Goal: Navigation & Orientation: Understand site structure

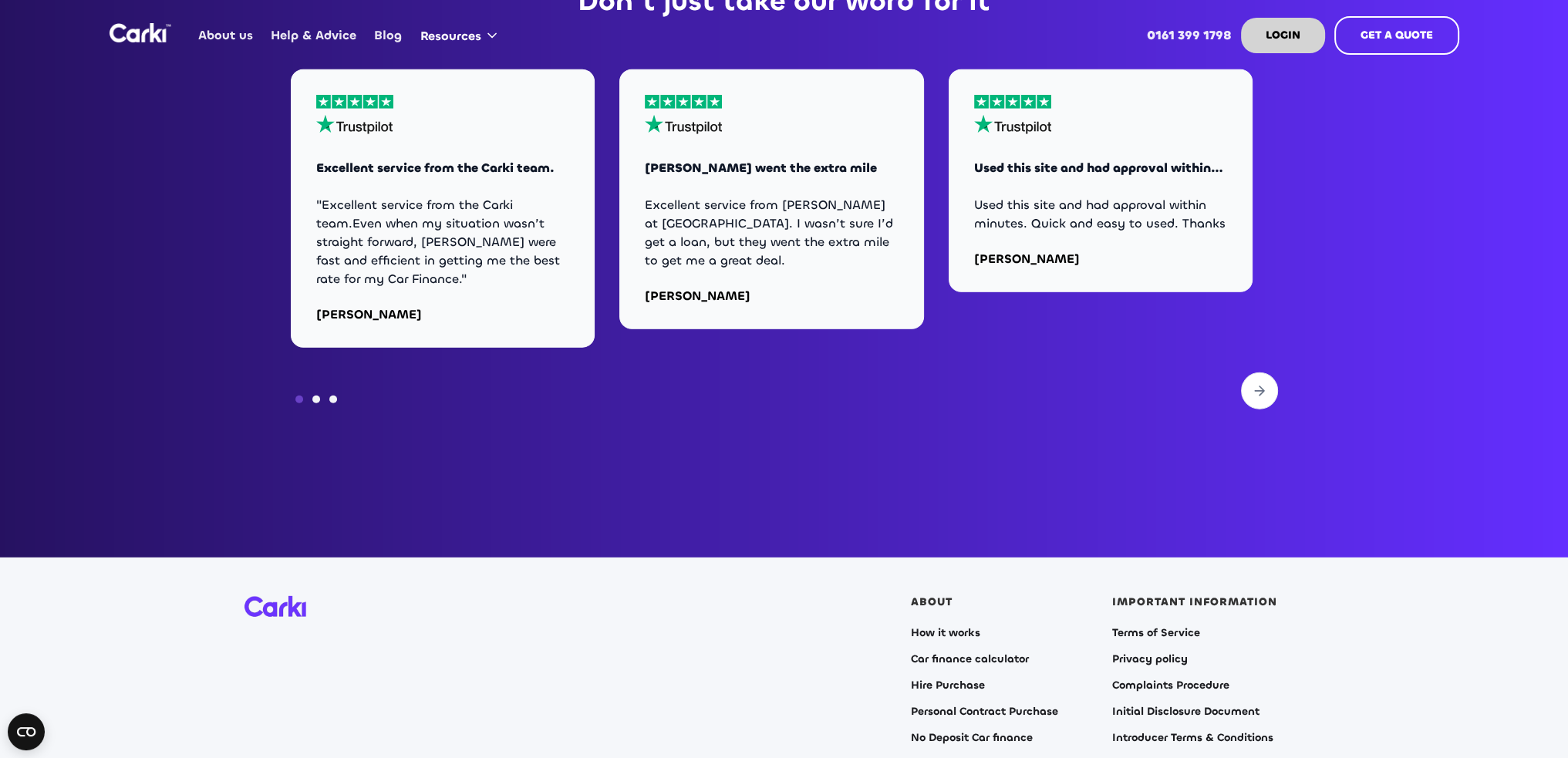
scroll to position [6246, 0]
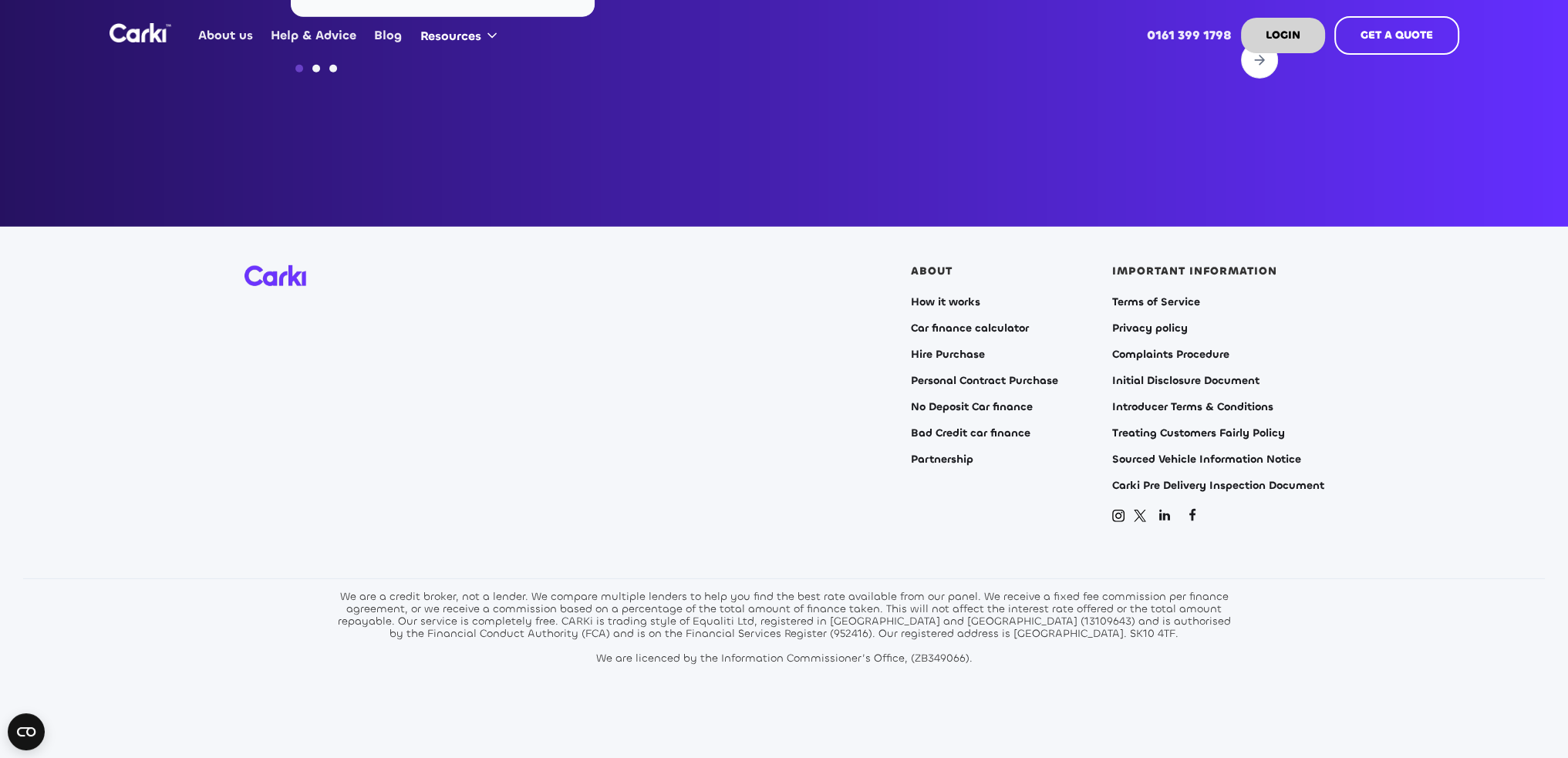
click at [960, 601] on div "We are a credit broker, not a lender. We compare multiple lenders to help you f…" at bounding box center [784, 627] width 903 height 74
copy div "13109643"
click at [1384, 533] on section "ABOUT How it works Car finance calculator Hire Purchase Personal Contract Purch…" at bounding box center [784, 502] width 1568 height 551
click at [557, 496] on div "ABOUT How it works Car finance calculator Hire Purchase Personal Contract Purch…" at bounding box center [784, 394] width 1080 height 259
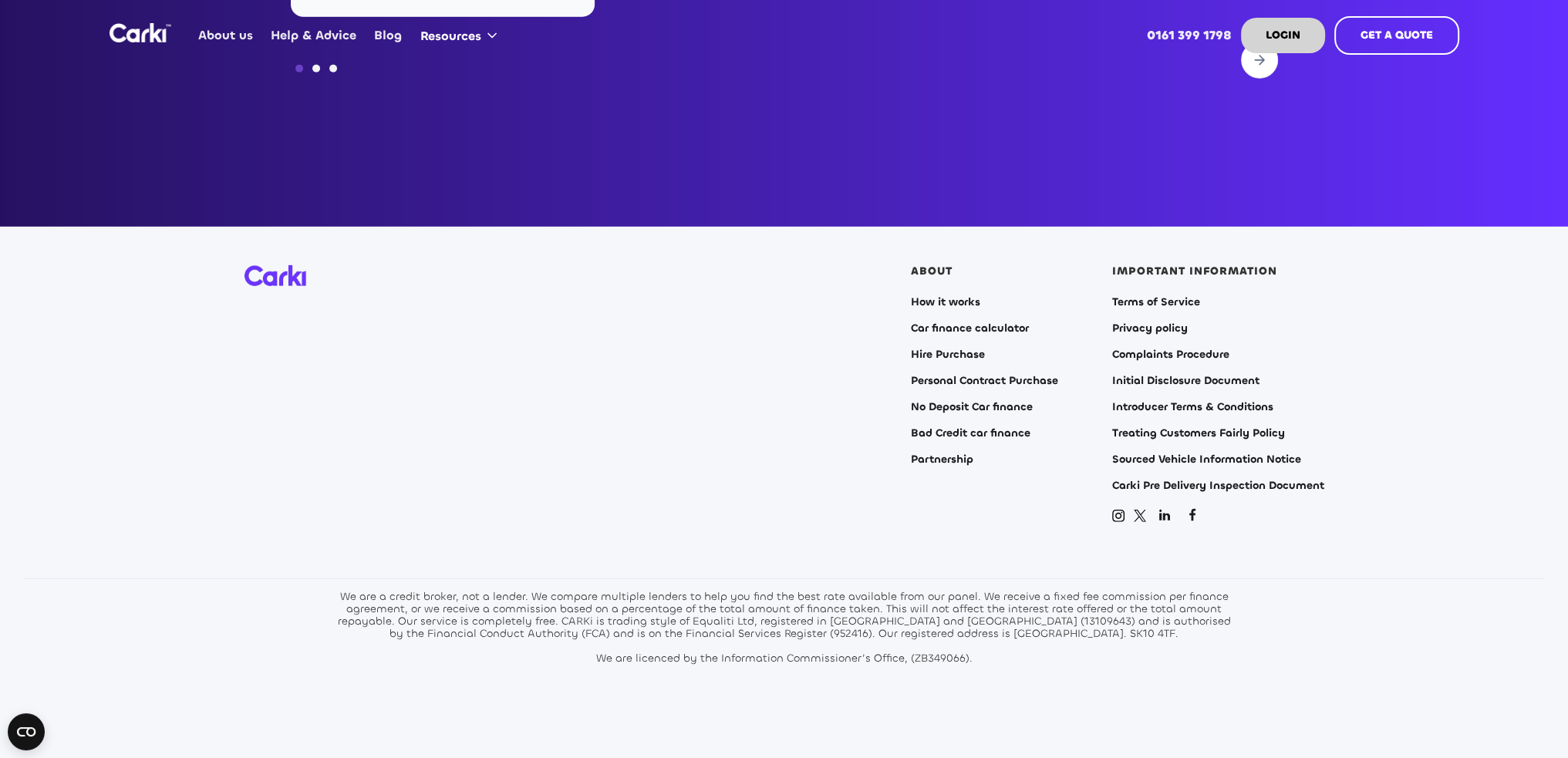
click at [1275, 597] on section "ABOUT How it works Car finance calculator Hire Purchase Personal Contract Purch…" at bounding box center [784, 502] width 1568 height 551
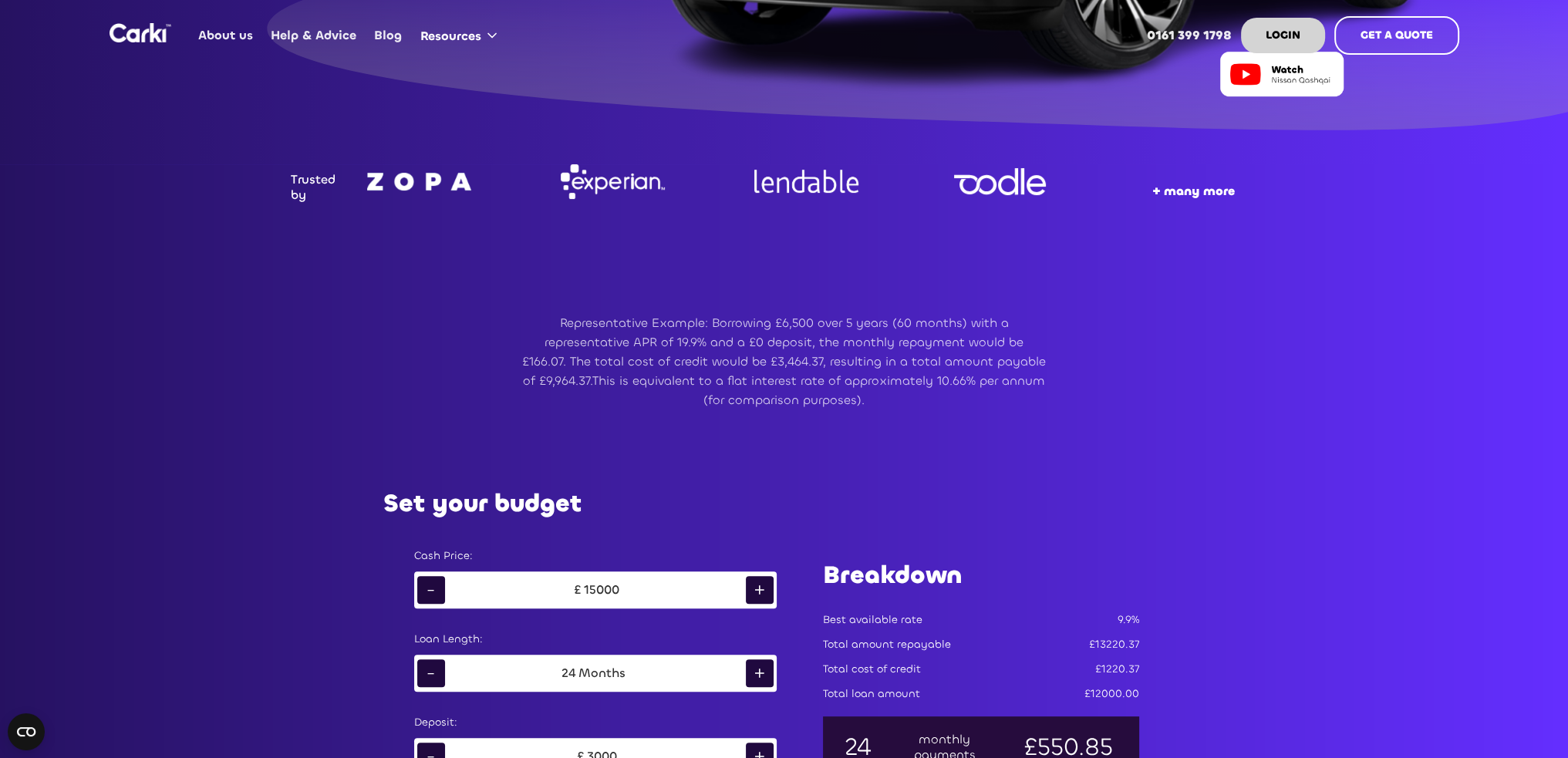
scroll to position [540, 0]
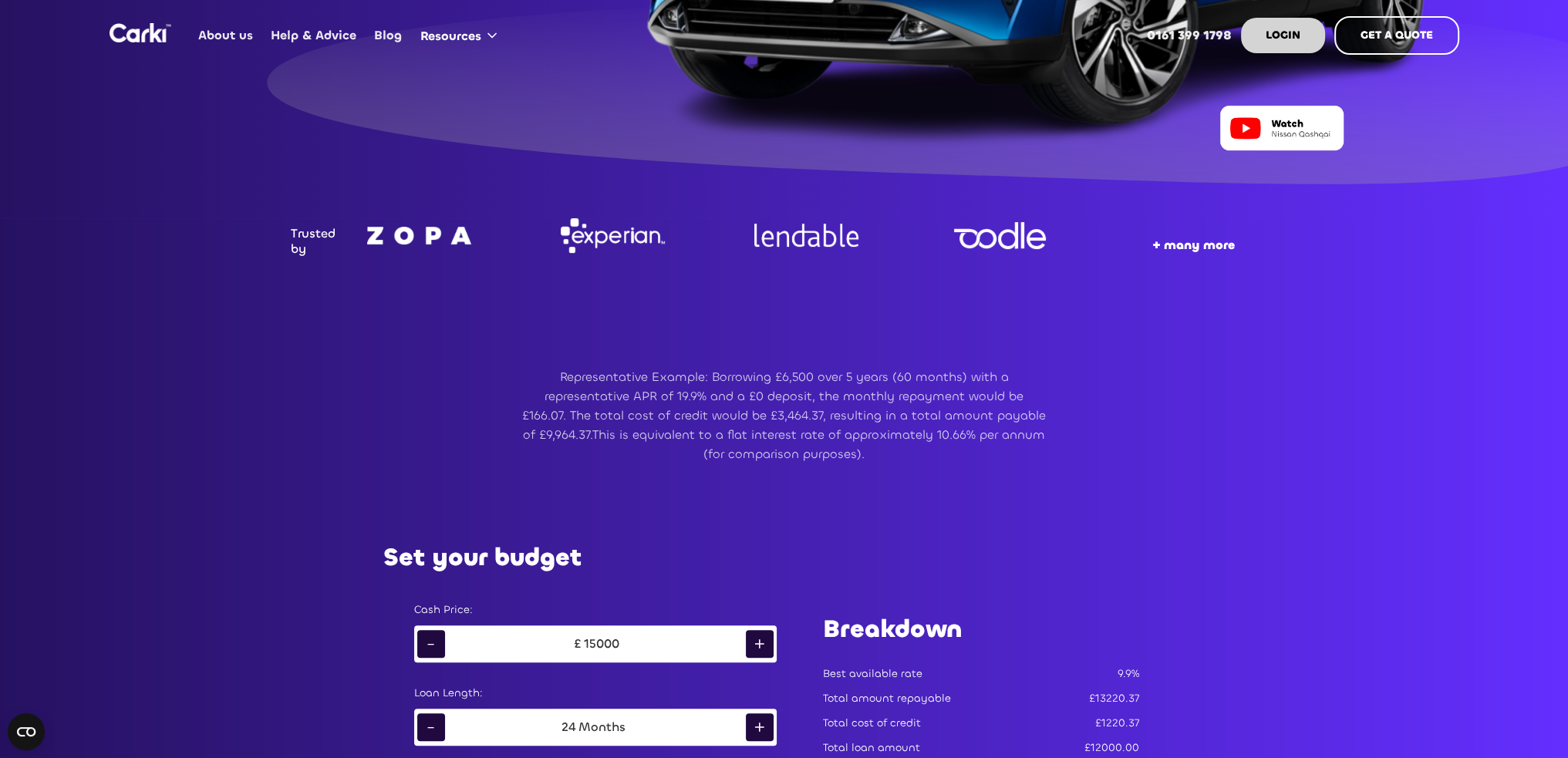
click at [1185, 247] on strong "+ many more" at bounding box center [1194, 245] width 82 height 16
click at [1336, 352] on div "Trusted by + many more Representative Example: Borrowing £6,500 over 5 years (6…" at bounding box center [784, 358] width 1568 height 279
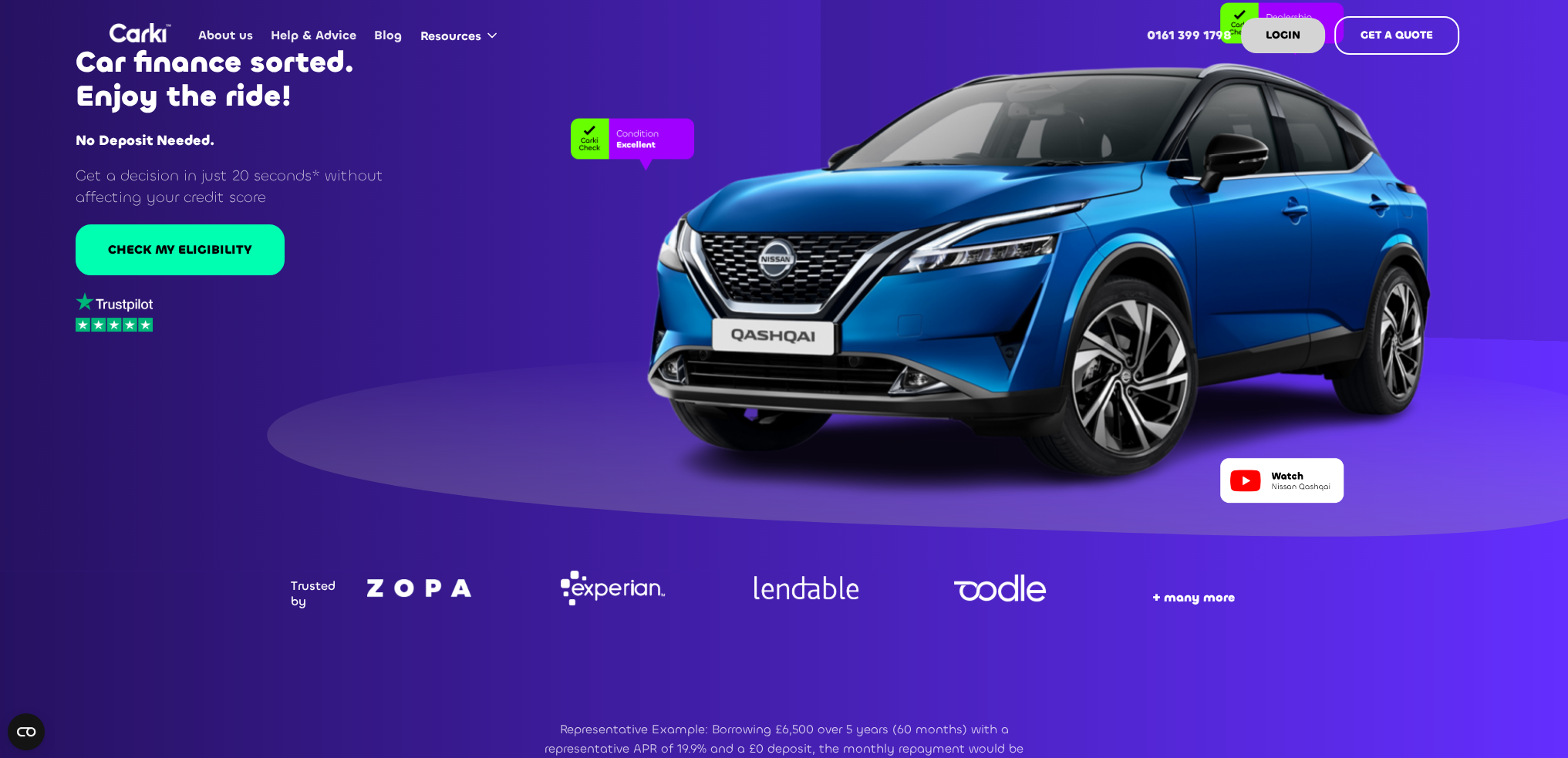
scroll to position [0, 0]
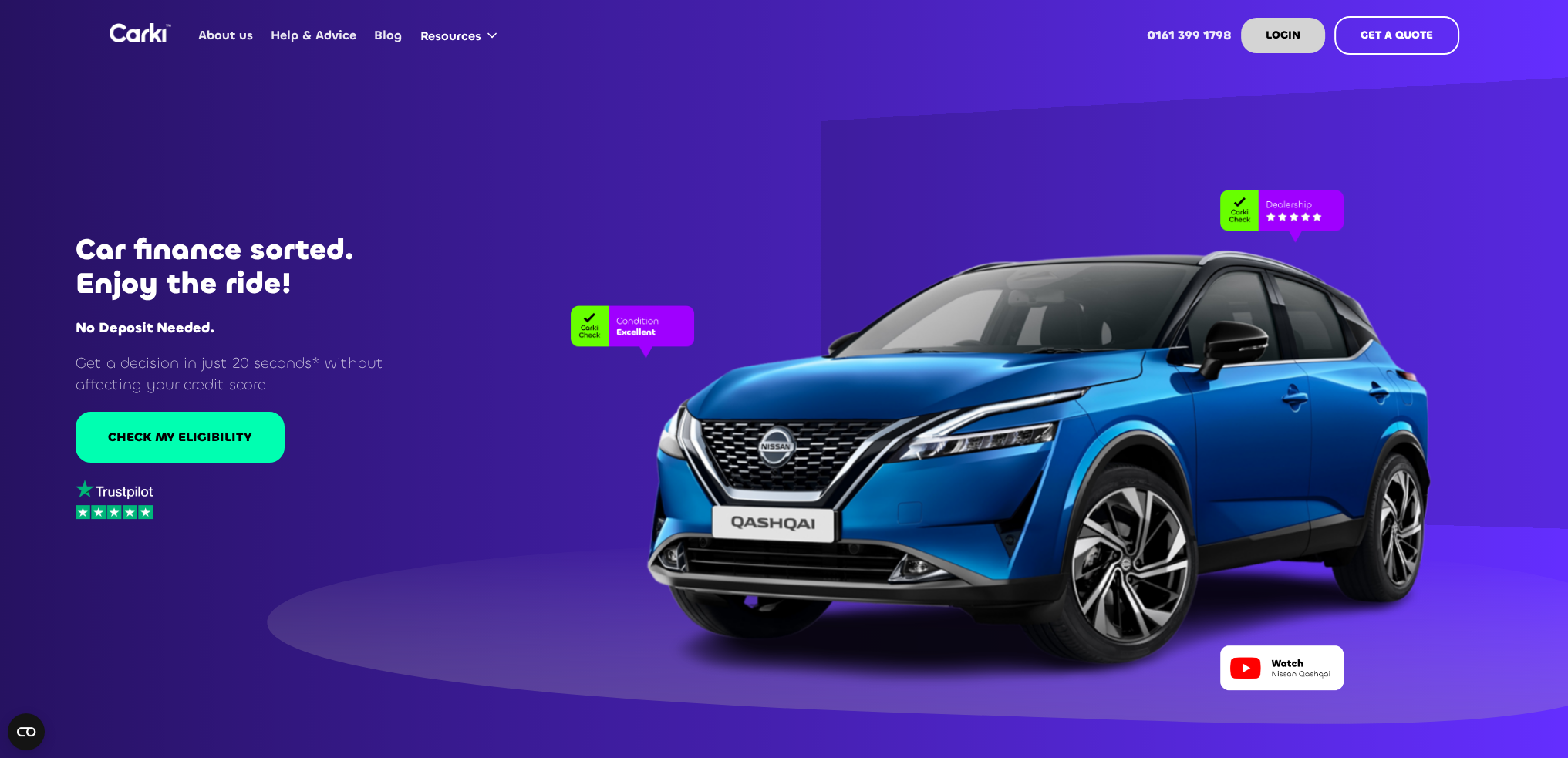
click at [224, 35] on link "About us" at bounding box center [226, 35] width 73 height 61
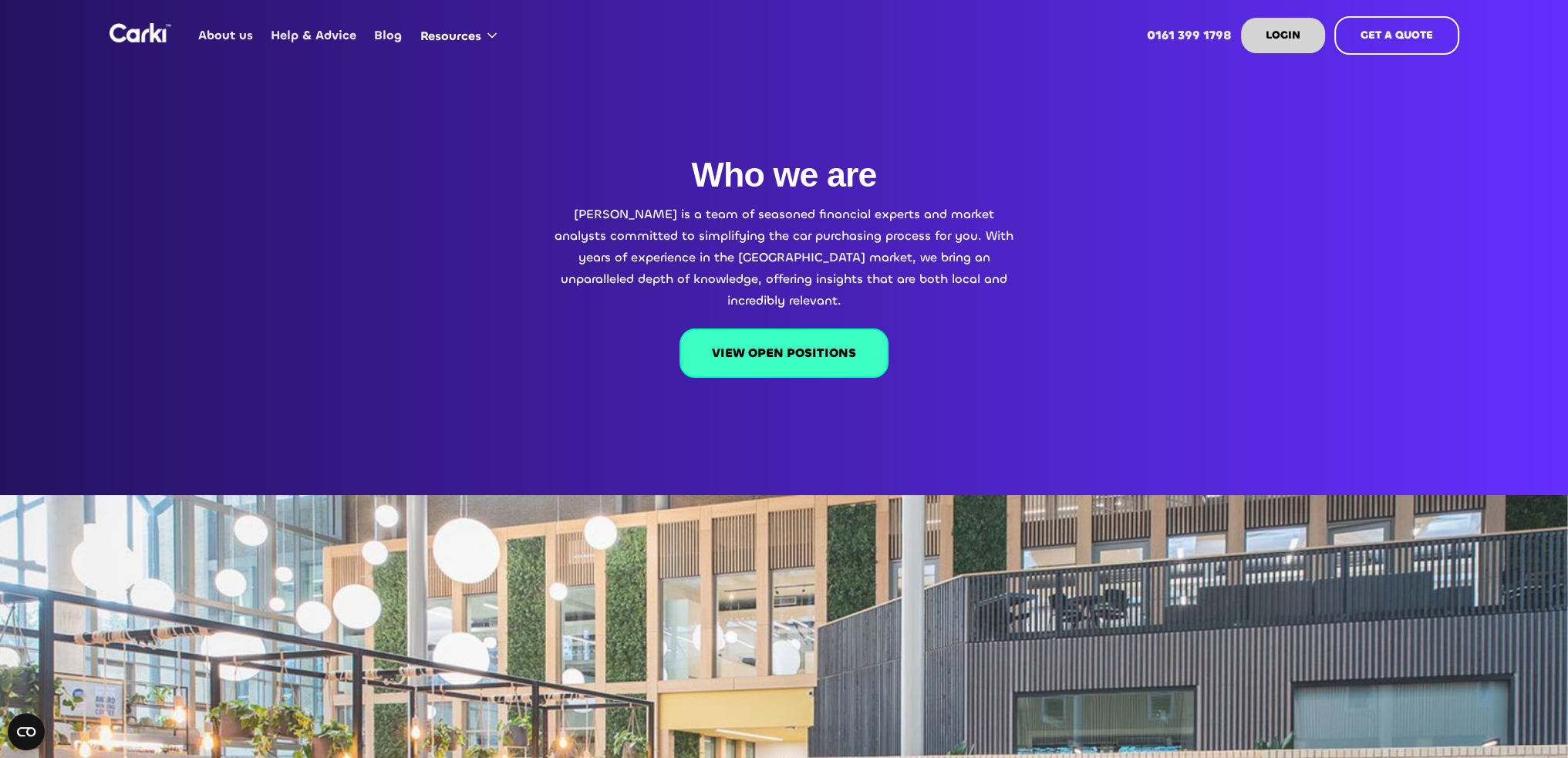
click at [843, 341] on link "VIEW OPEN POSITIONS" at bounding box center [784, 354] width 209 height 49
click at [312, 32] on link "Help & Advice" at bounding box center [314, 35] width 104 height 61
click at [135, 34] on img "home" at bounding box center [140, 32] width 61 height 19
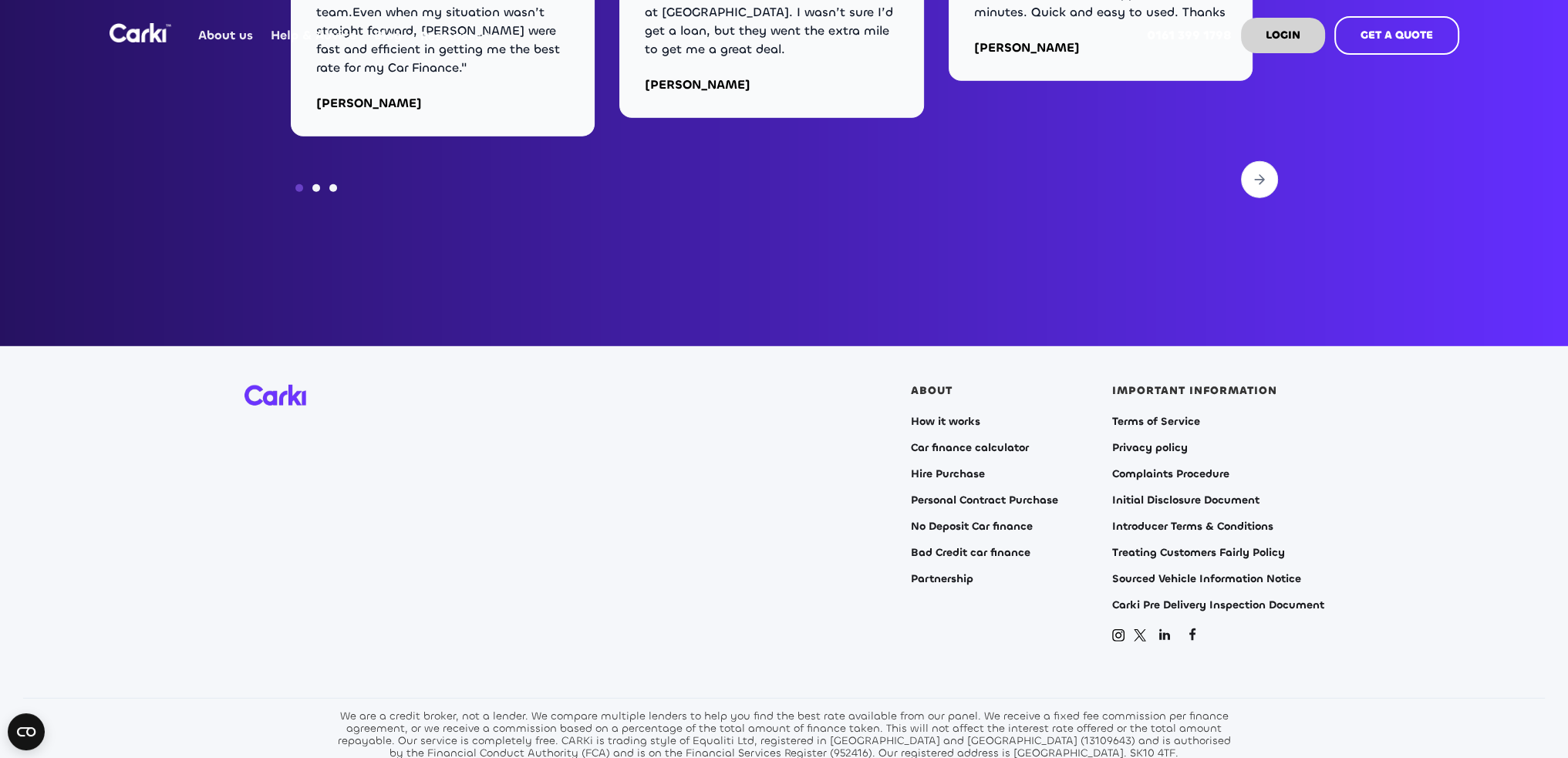
scroll to position [6015, 0]
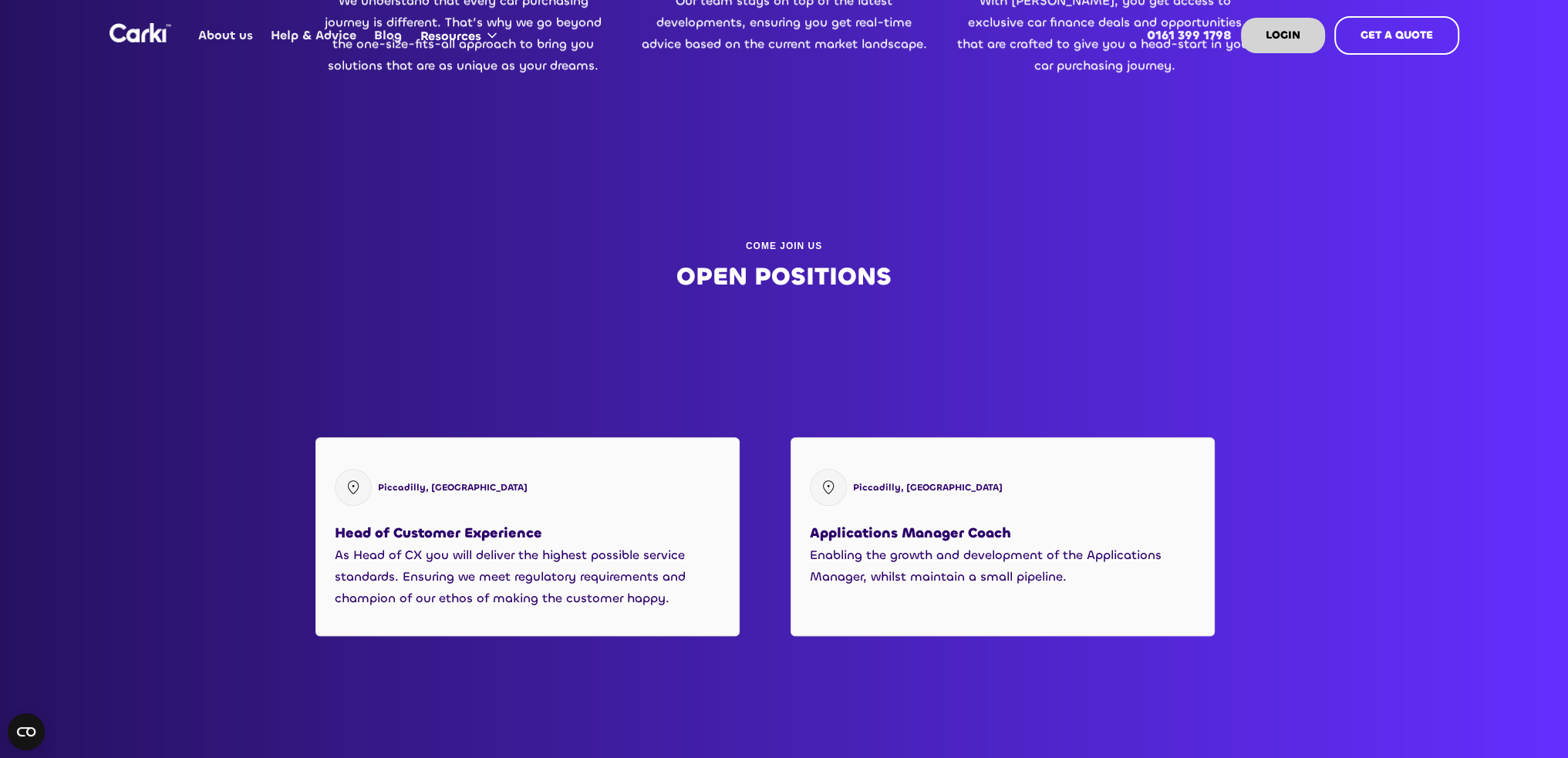
scroll to position [1928, 0]
